Goal: Subscribe to service/newsletter

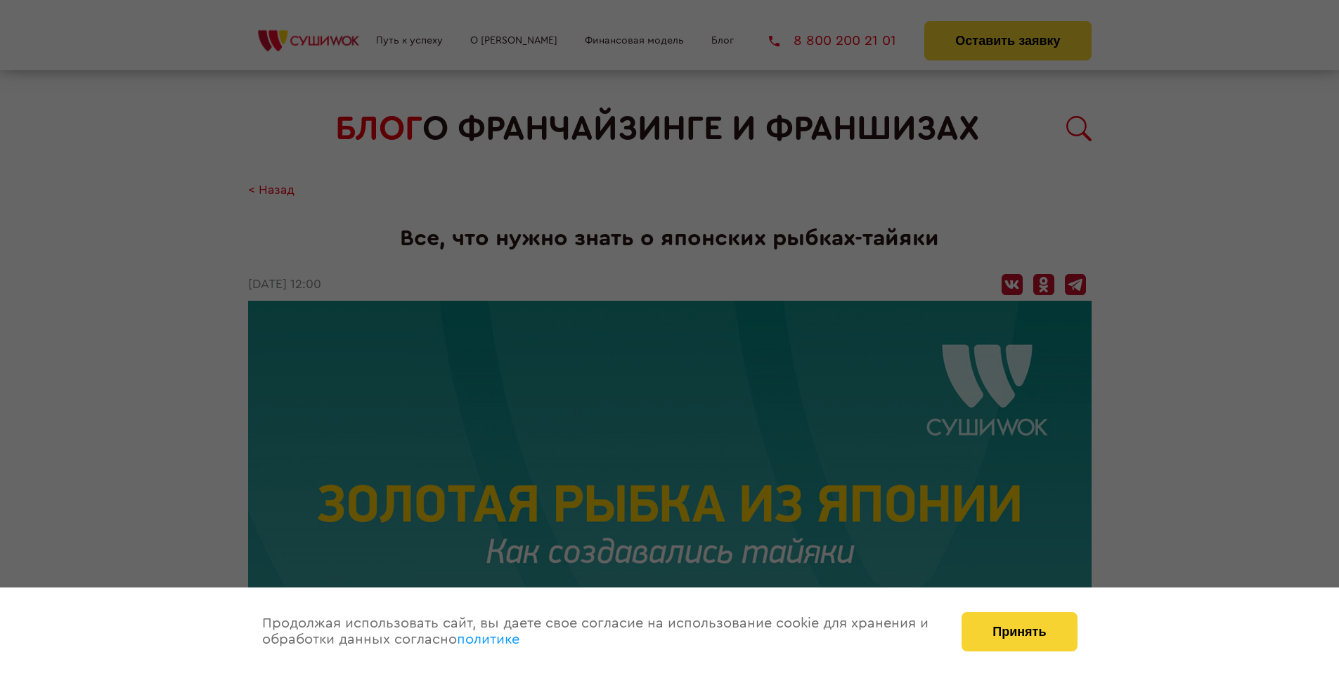
scroll to position [1813, 0]
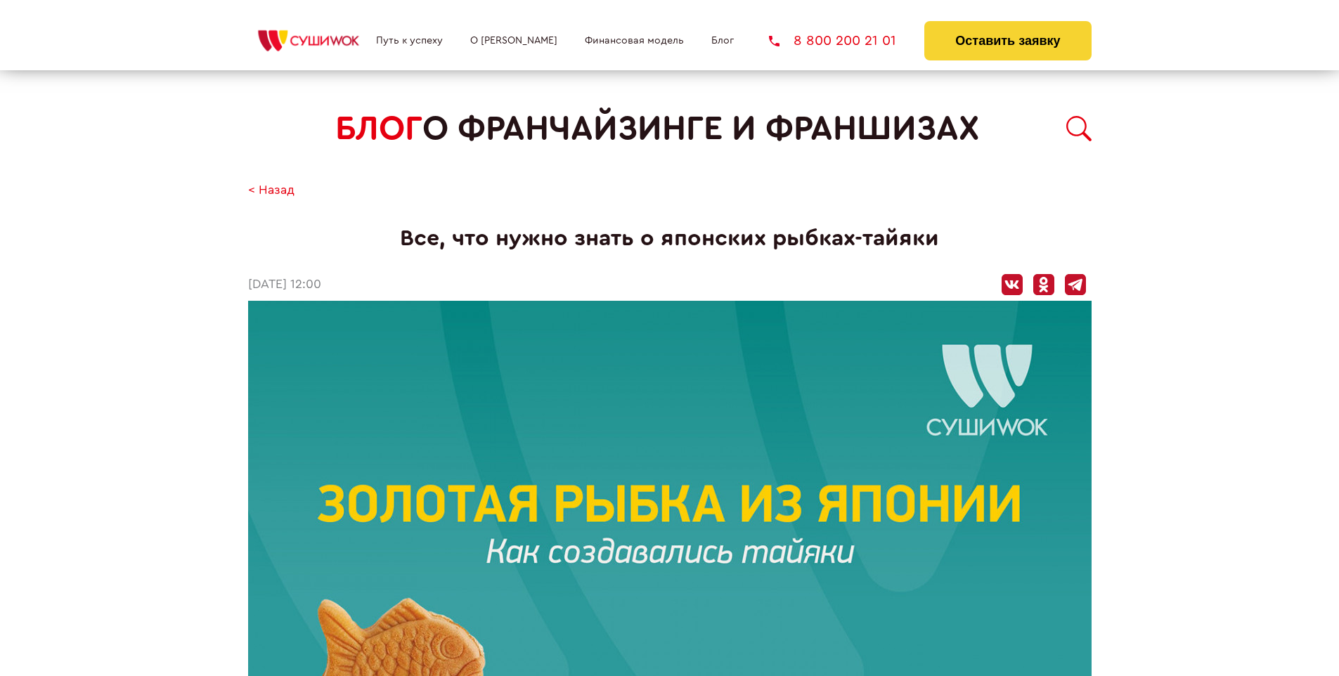
scroll to position [1813, 0]
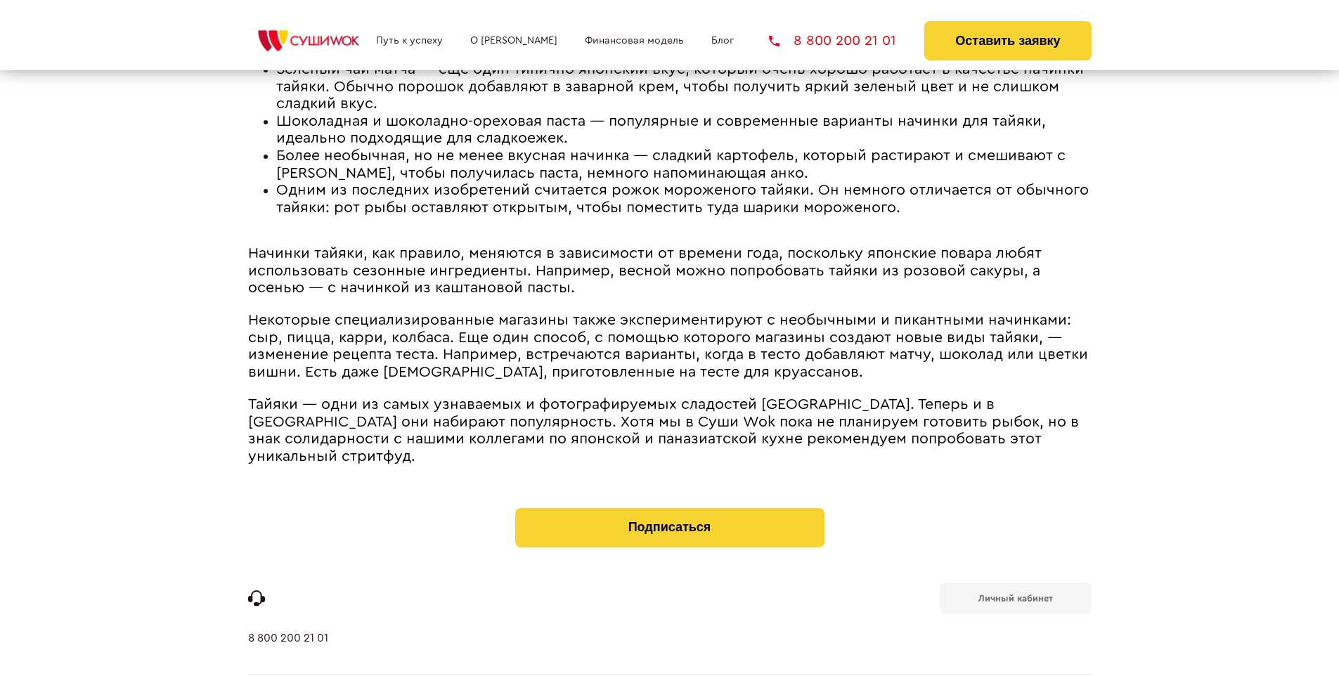
click at [1015, 594] on b "Личный кабинет" at bounding box center [1016, 598] width 75 height 9
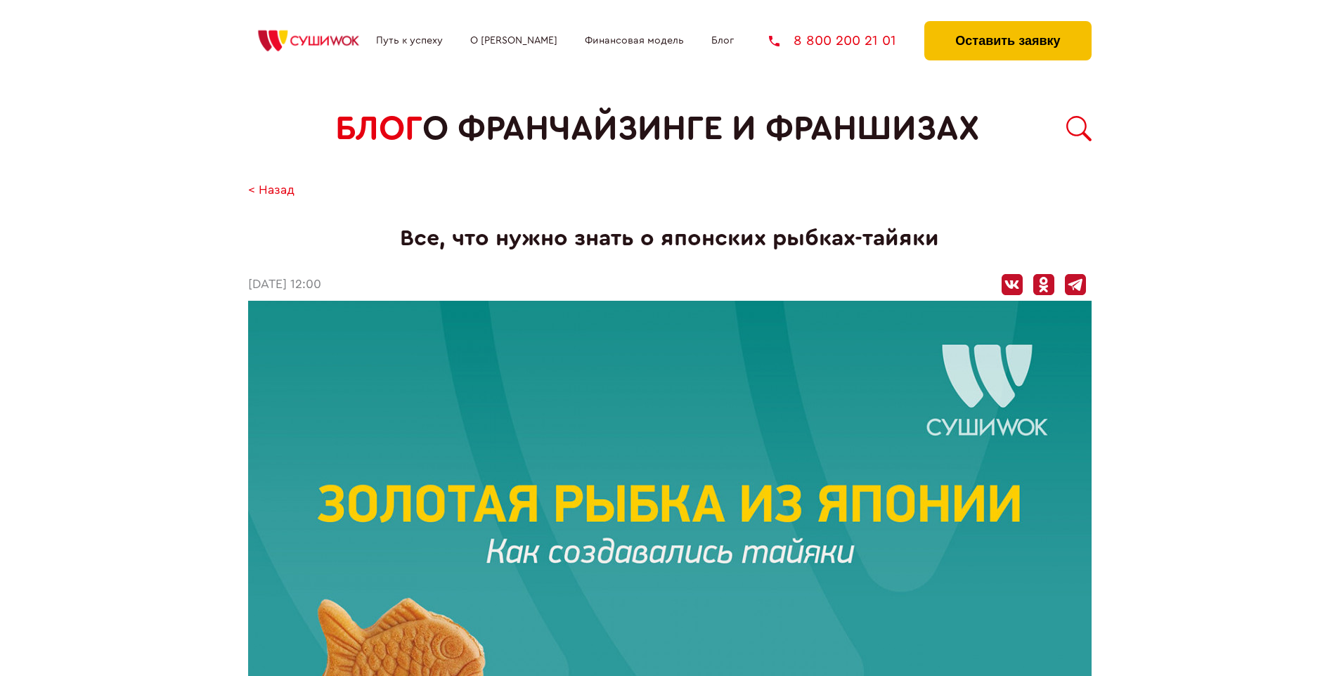
click at [1008, 25] on button "Оставить заявку" at bounding box center [1008, 40] width 167 height 39
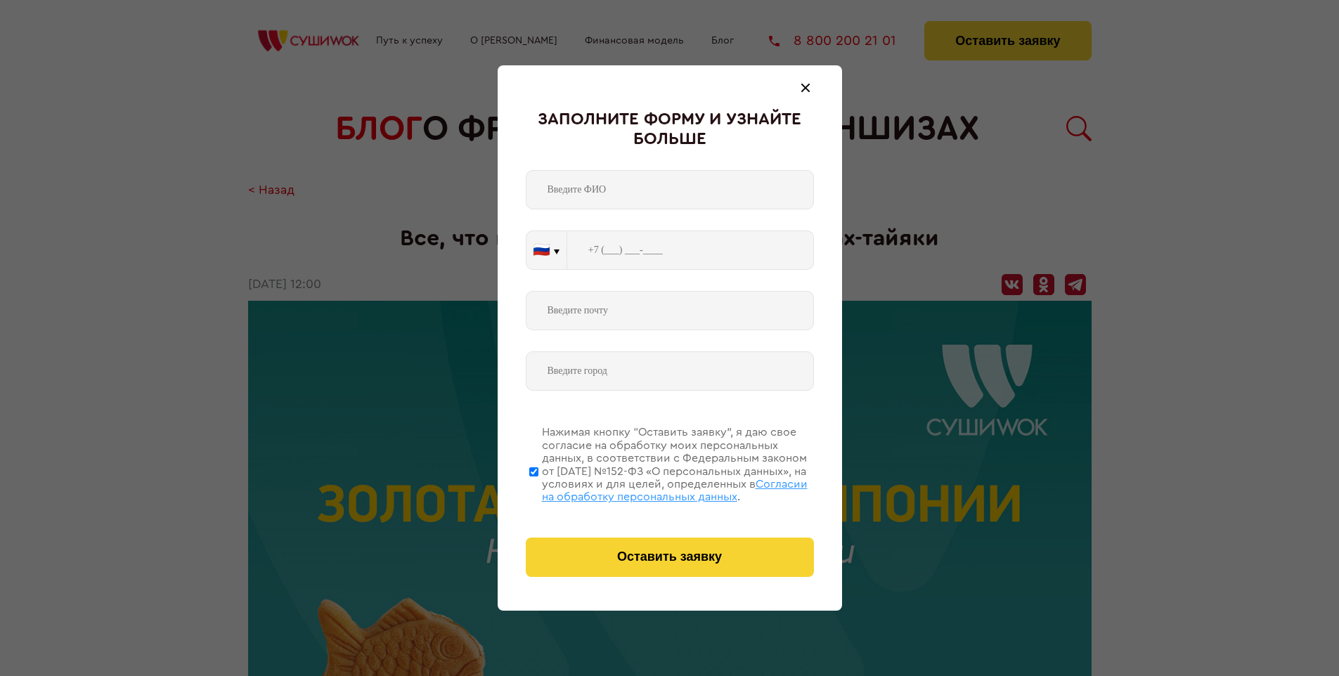
click at [652, 489] on span "Согласии на обработку персональных данных" at bounding box center [675, 491] width 266 height 24
click input "Нажимая кнопку “Оставить заявку”, я даю свое согласие на обработку моих персона…"
checkbox input "false"
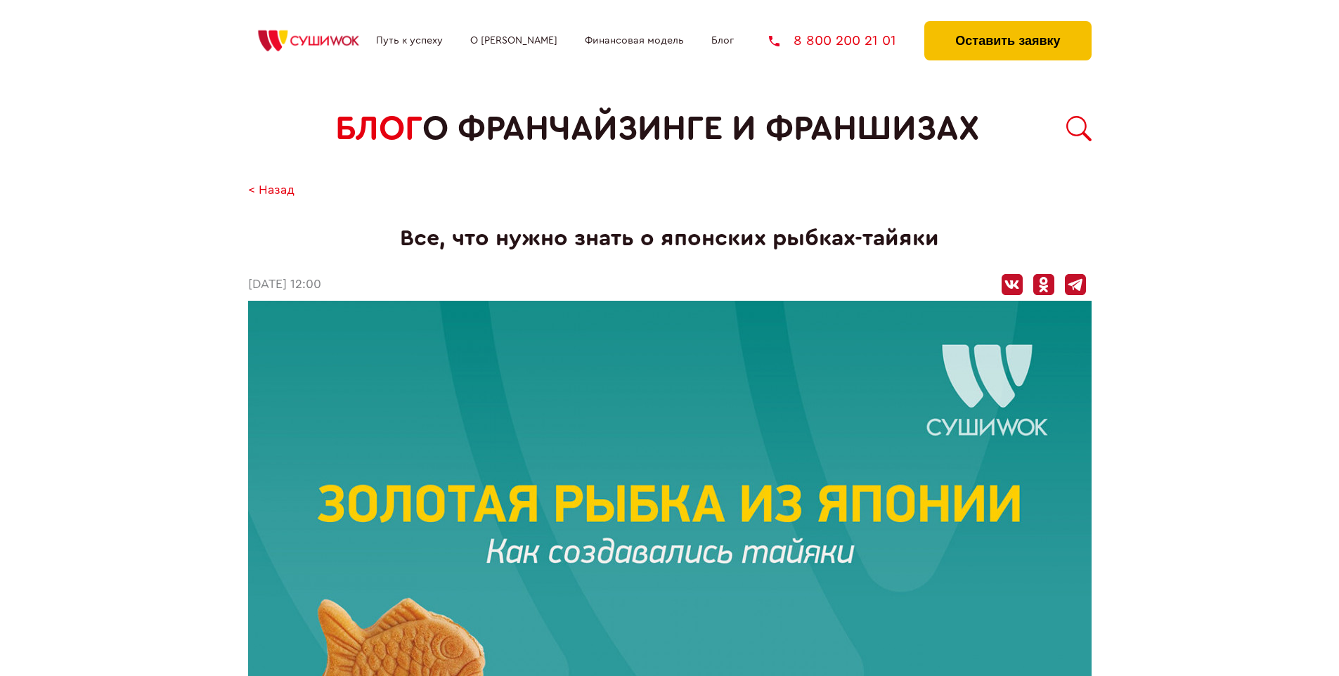
click at [1008, 25] on button "Оставить заявку" at bounding box center [1008, 40] width 167 height 39
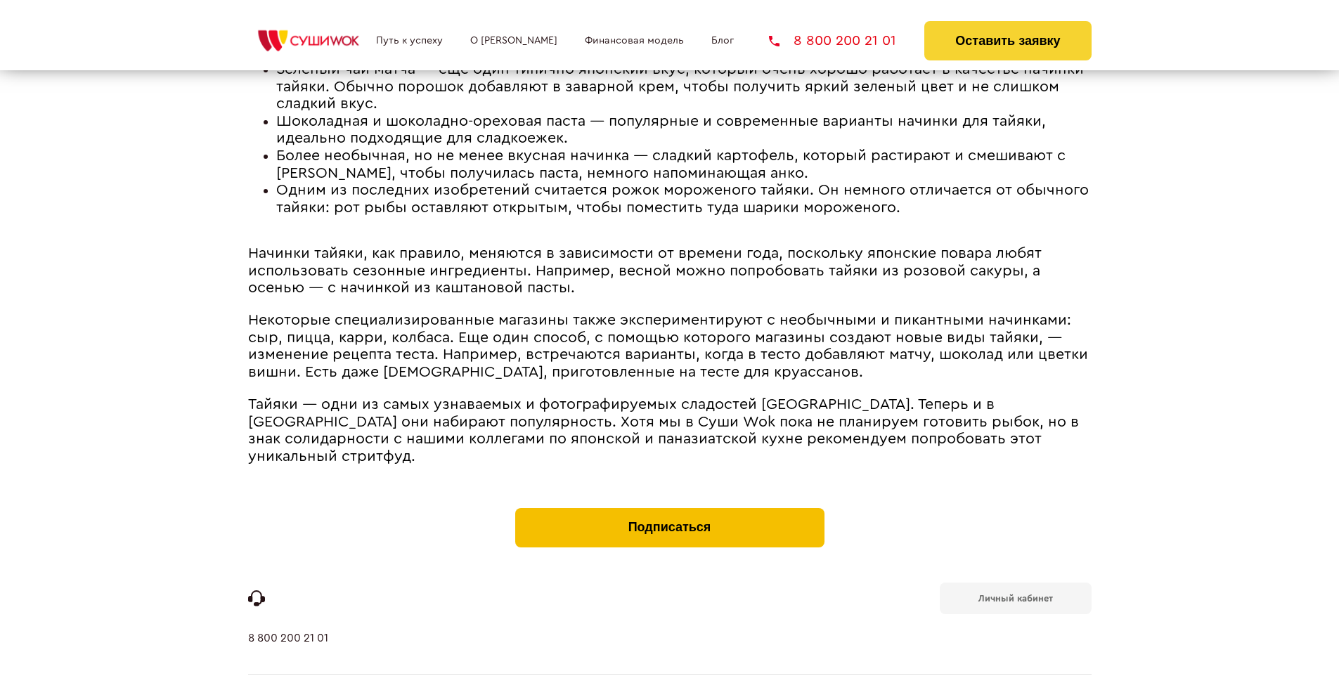
click at [669, 508] on button "Подписаться" at bounding box center [669, 527] width 309 height 39
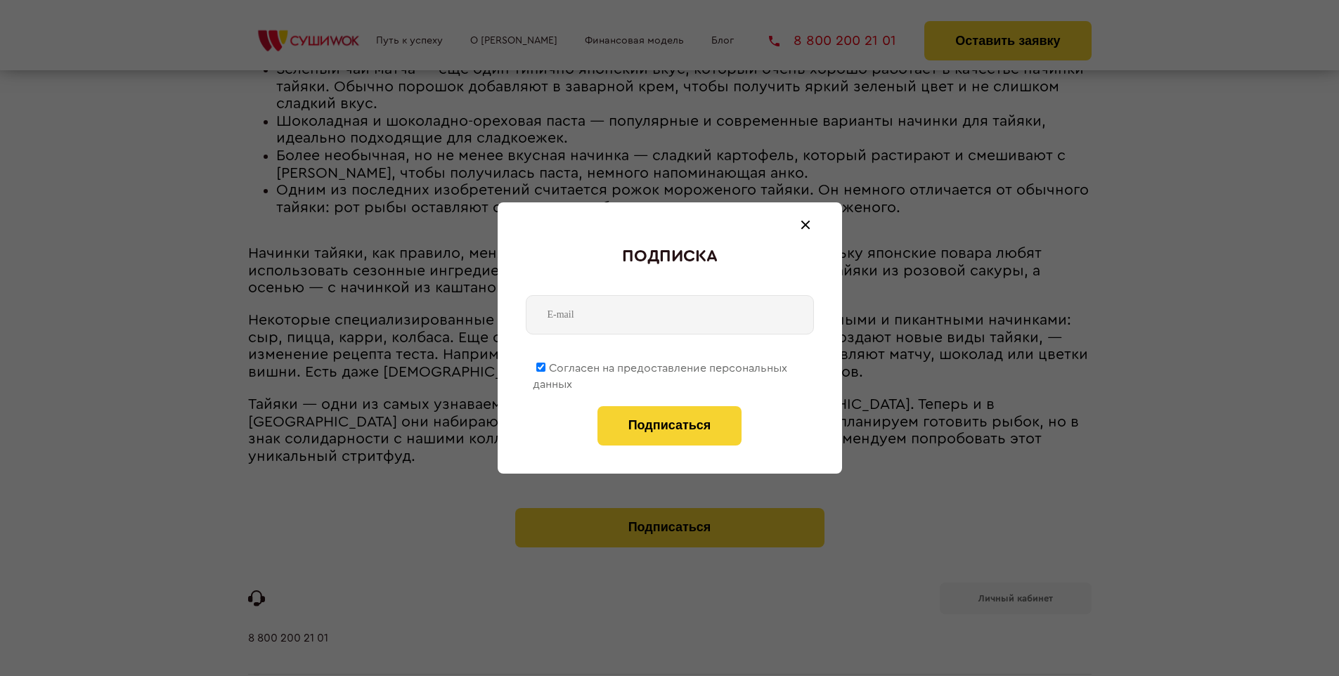
click at [661, 366] on span "Согласен на предоставление персональных данных" at bounding box center [660, 376] width 255 height 27
click at [546, 366] on input "Согласен на предоставление персональных данных" at bounding box center [540, 367] width 9 height 9
checkbox input "false"
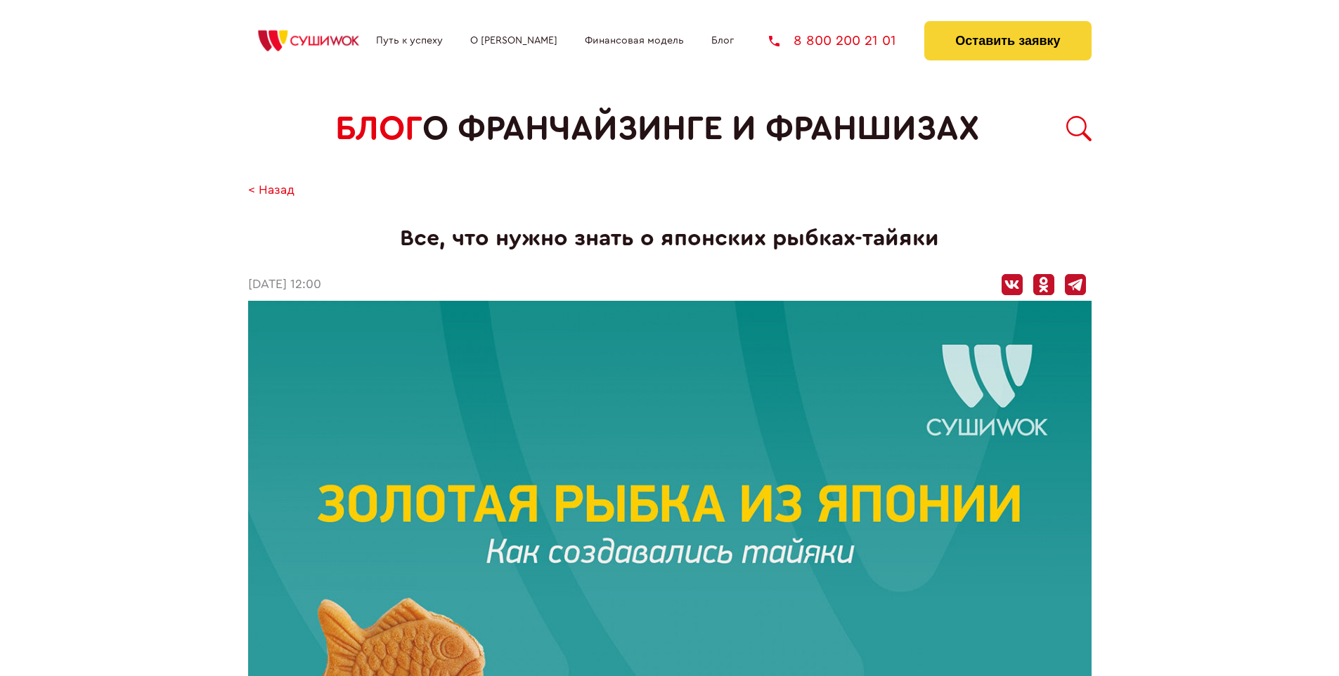
scroll to position [1813, 0]
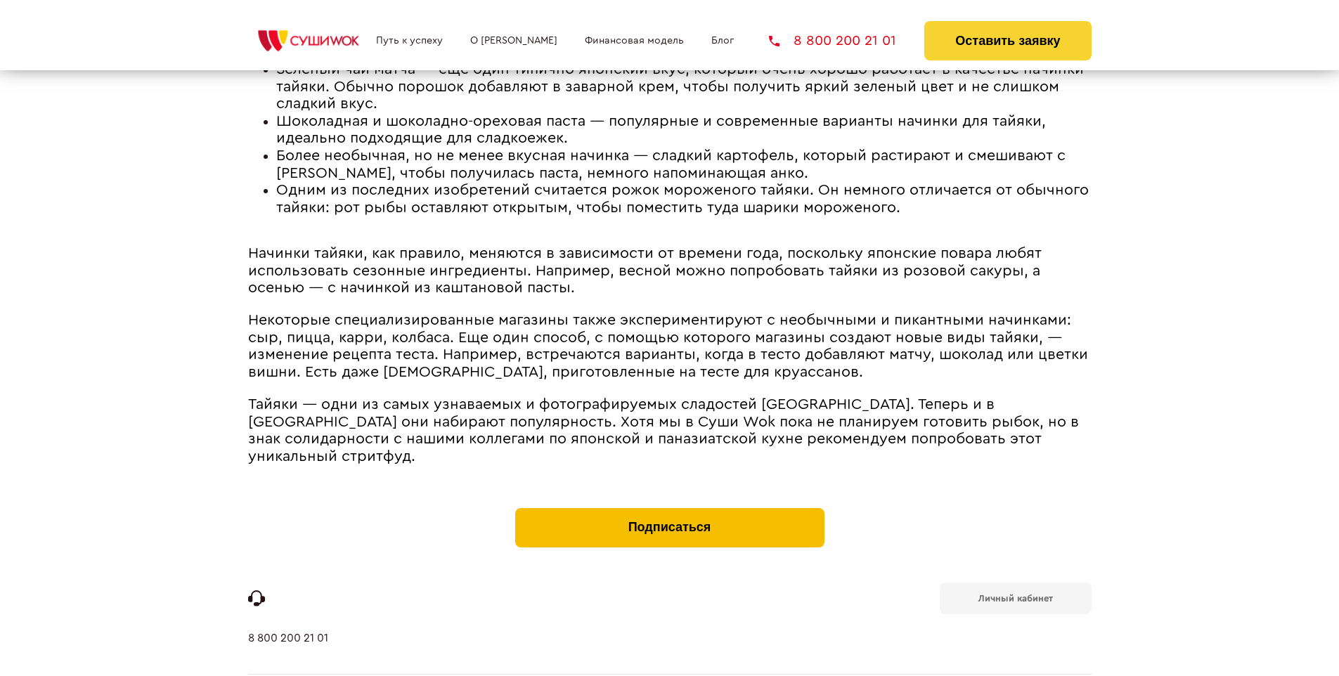
click at [669, 508] on button "Подписаться" at bounding box center [669, 527] width 309 height 39
